Goal: Find specific page/section: Find specific page/section

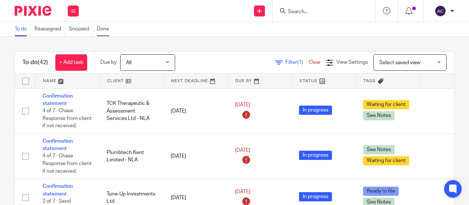
click at [107, 28] on link "Done" at bounding box center [105, 29] width 16 height 14
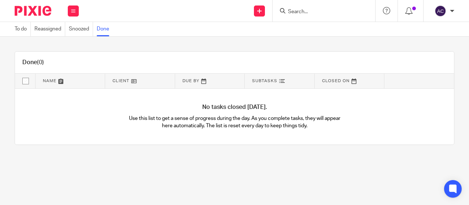
click at [22, 29] on link "To do" at bounding box center [23, 29] width 16 height 14
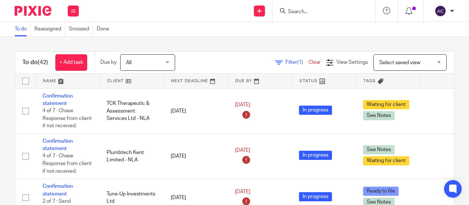
click at [293, 9] on input "Search" at bounding box center [320, 12] width 66 height 7
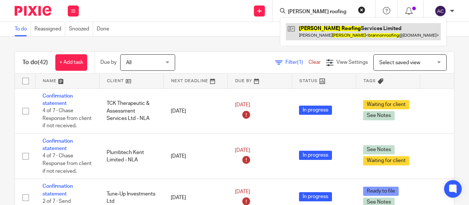
type input "brannon roofing"
click at [315, 25] on link at bounding box center [363, 31] width 155 height 17
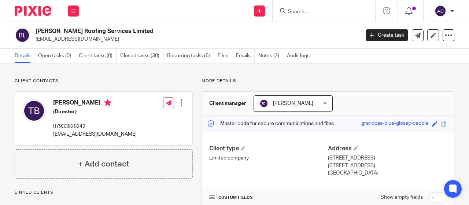
click at [311, 11] on input "Search" at bounding box center [320, 12] width 66 height 7
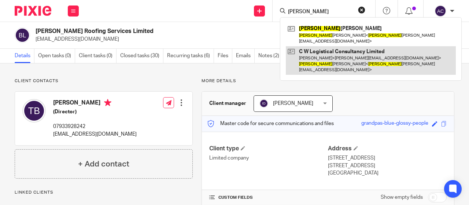
type input "candice"
click at [329, 50] on link at bounding box center [371, 60] width 170 height 29
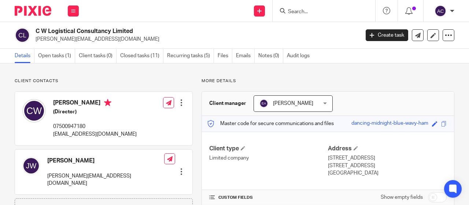
click at [318, 10] on input "Search" at bounding box center [320, 12] width 66 height 7
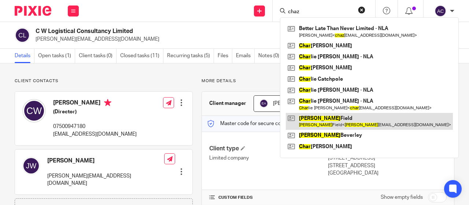
type input "chaz"
click at [310, 118] on link at bounding box center [369, 121] width 167 height 17
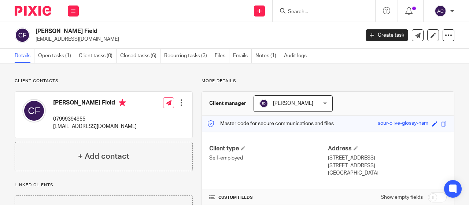
click at [303, 12] on input "Search" at bounding box center [320, 12] width 66 height 7
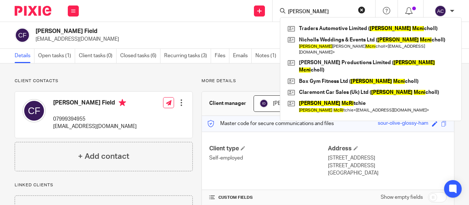
type input "[PERSON_NAME]"
click at [223, 22] on div "[PERSON_NAME] Field [EMAIL_ADDRESS][DOMAIN_NAME] Create task Update from Compan…" at bounding box center [234, 35] width 469 height 27
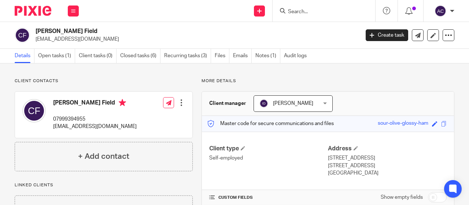
click at [297, 14] on input "Search" at bounding box center [320, 12] width 66 height 7
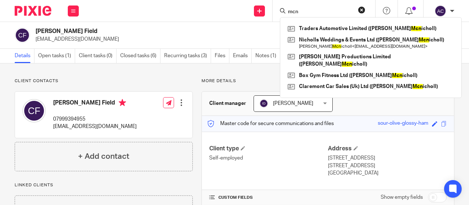
type input "mcn"
